Goal: Check status: Check status

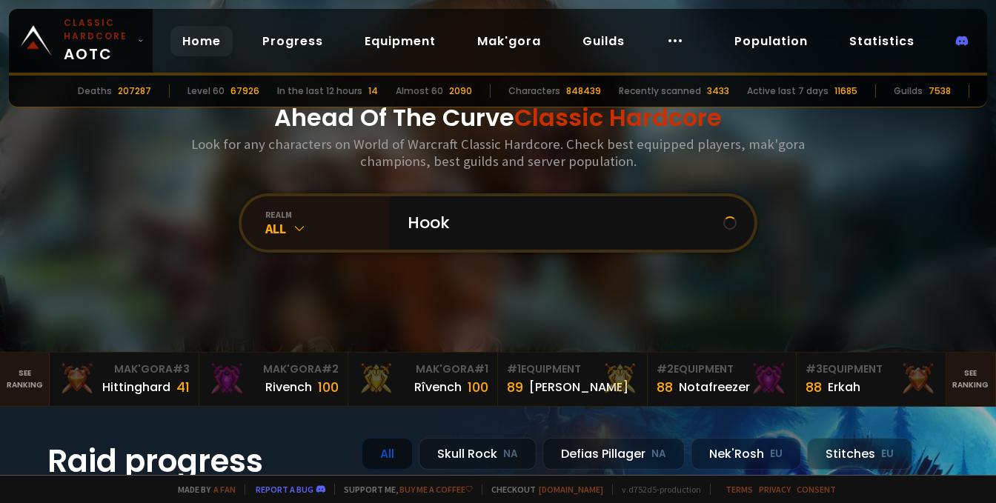
type input "Hooks"
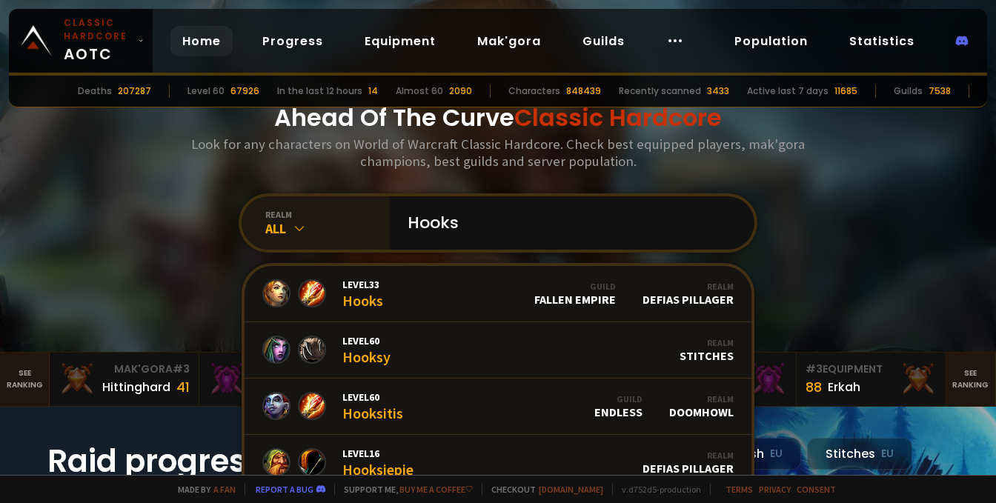
drag, startPoint x: 483, startPoint y: 217, endPoint x: 327, endPoint y: 217, distance: 155.7
click at [399, 217] on input "Hooks" at bounding box center [568, 222] width 338 height 53
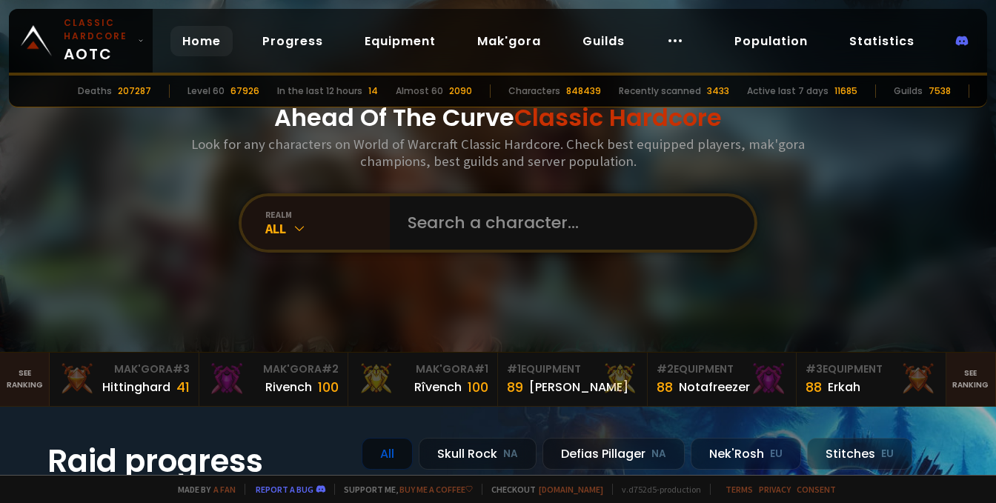
click at [193, 156] on div "Ahead Of The Curve Classic Hardcore Look for any characters on World of Warcraf…" at bounding box center [498, 176] width 893 height 352
click at [447, 206] on input "text" at bounding box center [568, 222] width 338 height 53
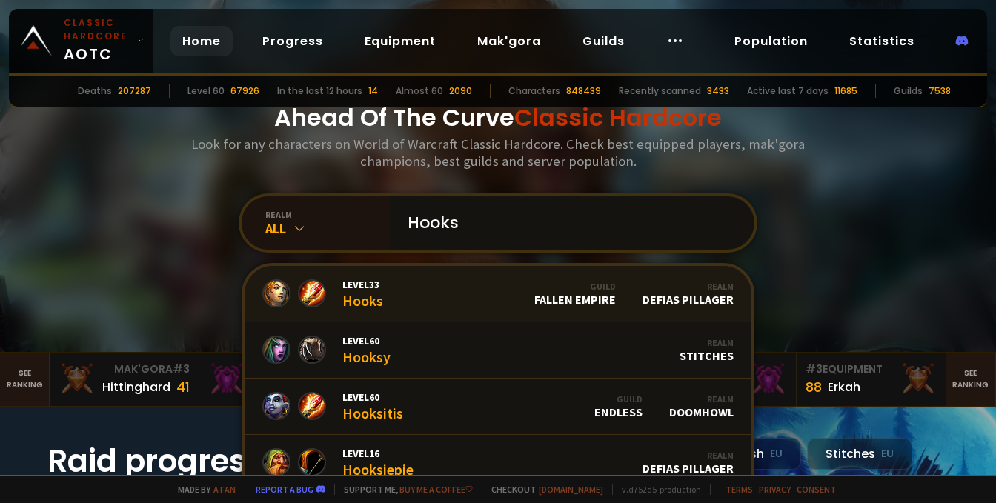
scroll to position [61, 0]
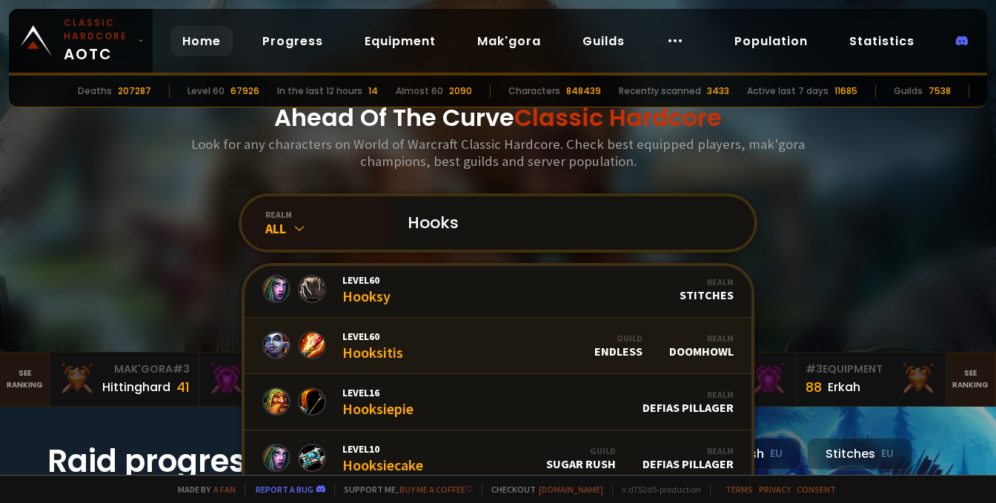
type input "Hooks"
click at [406, 344] on link "Level 60 Hooksitis Guild Endless Realm Doomhowl" at bounding box center [498, 346] width 507 height 56
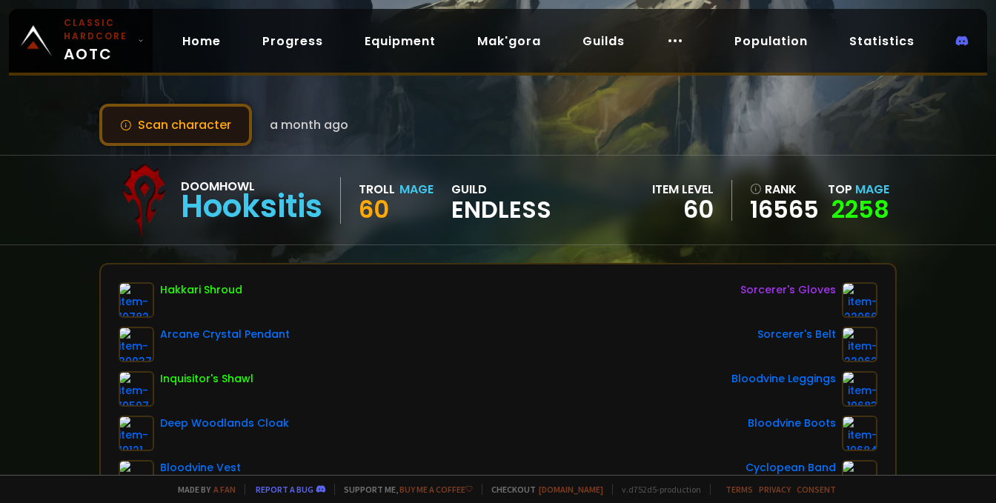
click at [191, 135] on button "Scan character" at bounding box center [175, 125] width 153 height 42
